Goal: Transaction & Acquisition: Purchase product/service

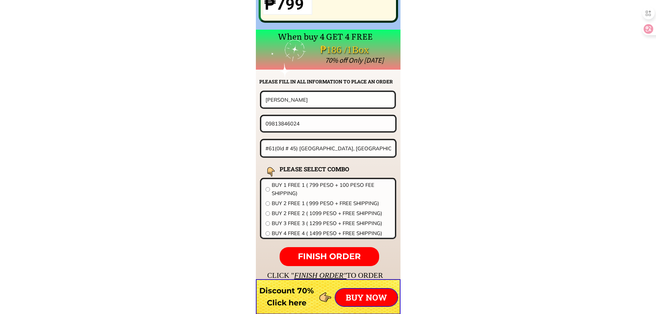
scroll to position [5406, 0]
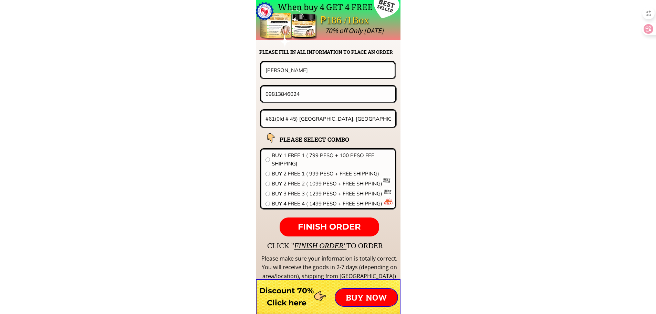
drag, startPoint x: 317, startPoint y: 100, endPoint x: 229, endPoint y: 91, distance: 88.3
paste input "272011406"
type input "09272011406"
drag, startPoint x: 316, startPoint y: 69, endPoint x: 173, endPoint y: 68, distance: 142.6
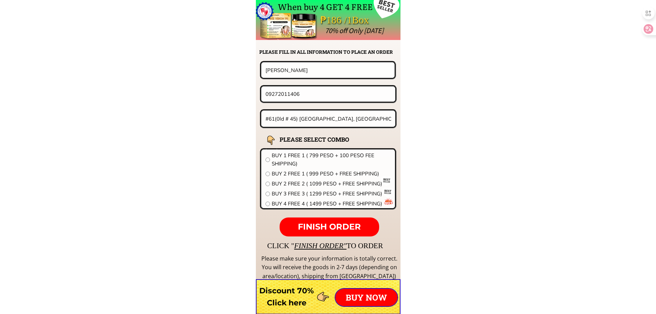
paste input "[PERSON_NAME] que [PERSON_NAME]"
type input "[PERSON_NAME] que [PERSON_NAME]"
click at [310, 117] on input "#61(0ld # 45) [GEOGRAPHIC_DATA], [GEOGRAPHIC_DATA][PERSON_NAME]" at bounding box center [329, 119] width 130 height 16
paste input "33 eng'g st project 7"
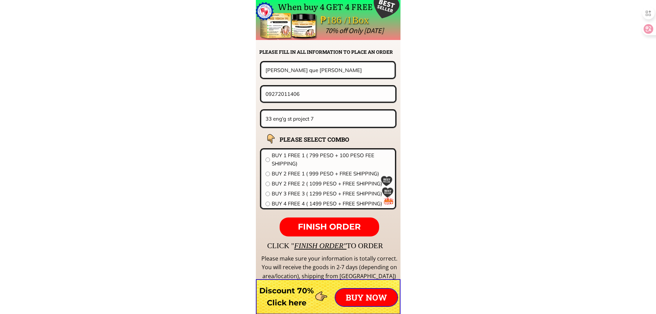
type input "33 eng'g st project 7"
click at [298, 158] on span "BUY 1 FREE 1 ( 799 PESO + 100 PESO FEE SHIPPING)" at bounding box center [331, 159] width 119 height 17
radio input "true"
drag, startPoint x: 335, startPoint y: 234, endPoint x: 339, endPoint y: 229, distance: 6.4
click at [335, 234] on p "FINISH ORDER" at bounding box center [329, 226] width 99 height 19
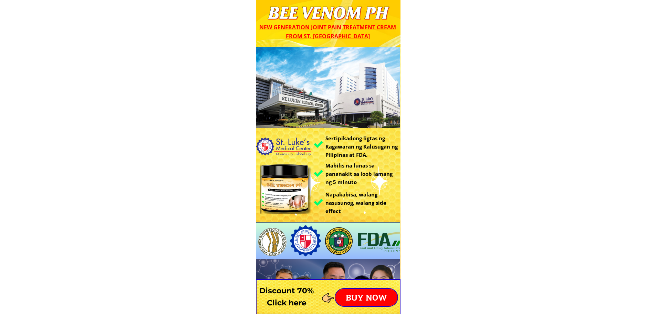
click at [379, 292] on p "BUY NOW" at bounding box center [367, 297] width 62 height 17
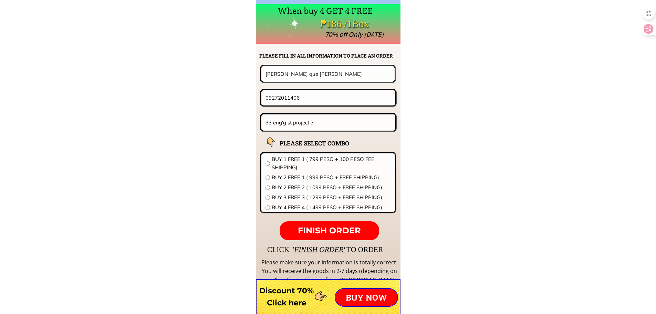
scroll to position [5406, 0]
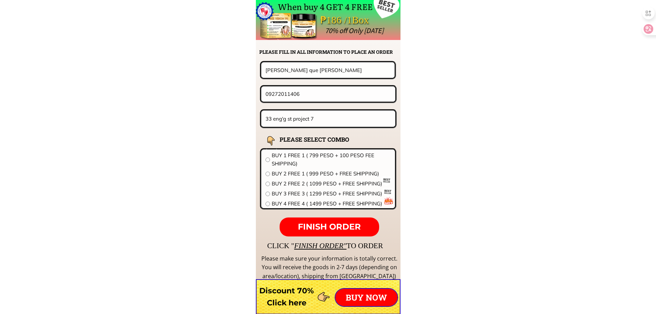
drag, startPoint x: 332, startPoint y: 71, endPoint x: 168, endPoint y: 69, distance: 164.0
paste input "Celia masicap"
type input "Celia masicap"
drag, startPoint x: 307, startPoint y: 91, endPoint x: 167, endPoint y: 90, distance: 139.9
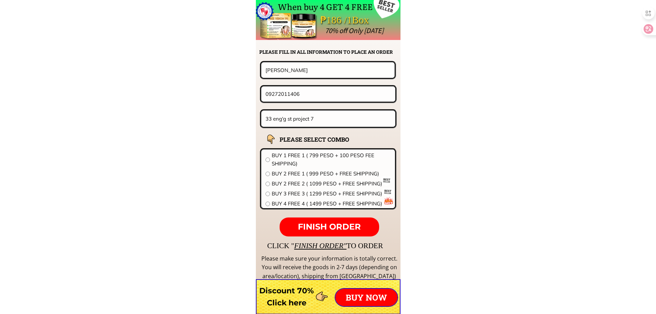
paste input "Celia masicap"
drag, startPoint x: 288, startPoint y: 91, endPoint x: 208, endPoint y: 93, distance: 79.6
paste input "09095904528"
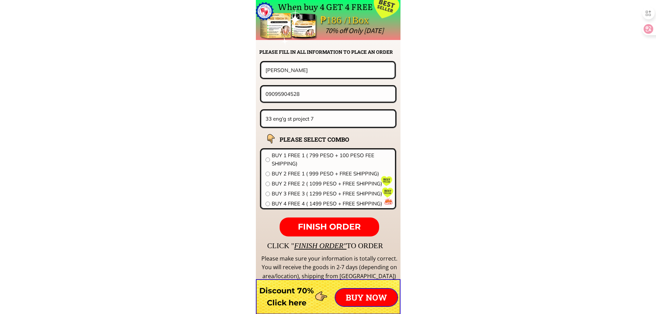
type input "09095904528"
drag, startPoint x: 349, startPoint y: 119, endPoint x: 236, endPoint y: 126, distance: 113.6
paste input "Blk 38lot1phase1b latrinidad brgy. Cabuco trece martires cavite"
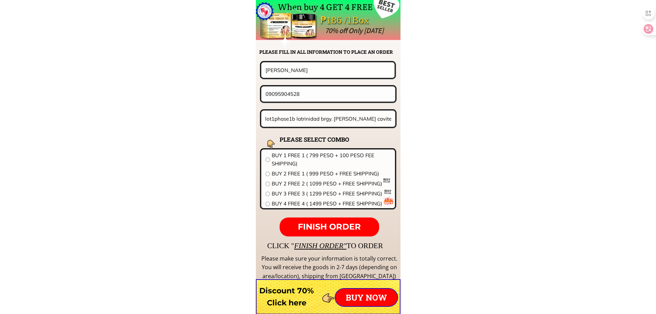
type input "Blk 38lot1phase1b latrinidad brgy. Cabuco trece martires cavite"
click at [307, 202] on span "BUY 4 FREE 4 ( 1499 PESO + FREE SHIPPING)" at bounding box center [331, 203] width 119 height 8
radio input "true"
click at [343, 225] on span "FINISH ORDER" at bounding box center [329, 227] width 63 height 10
